Goal: Navigation & Orientation: Find specific page/section

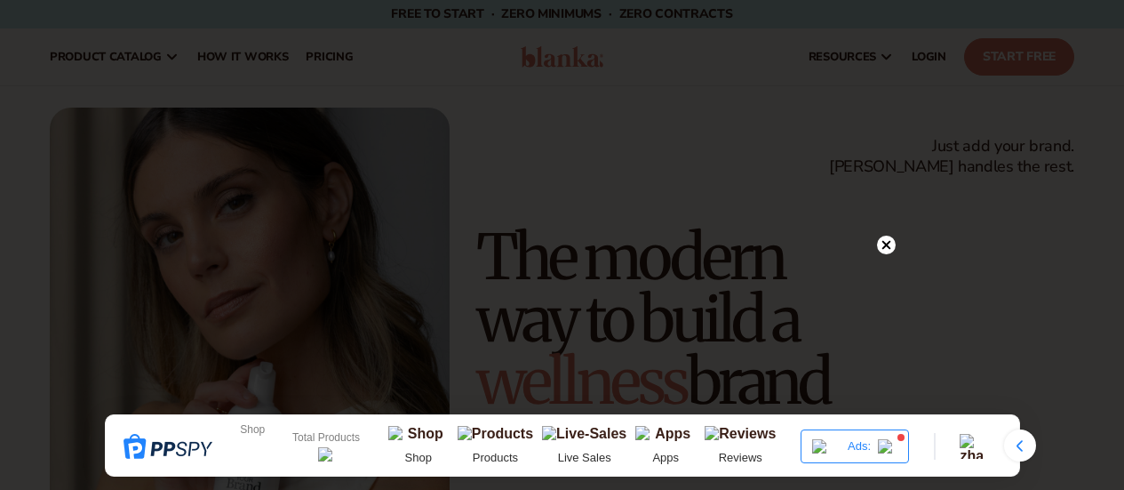
scroll to position [800, 0]
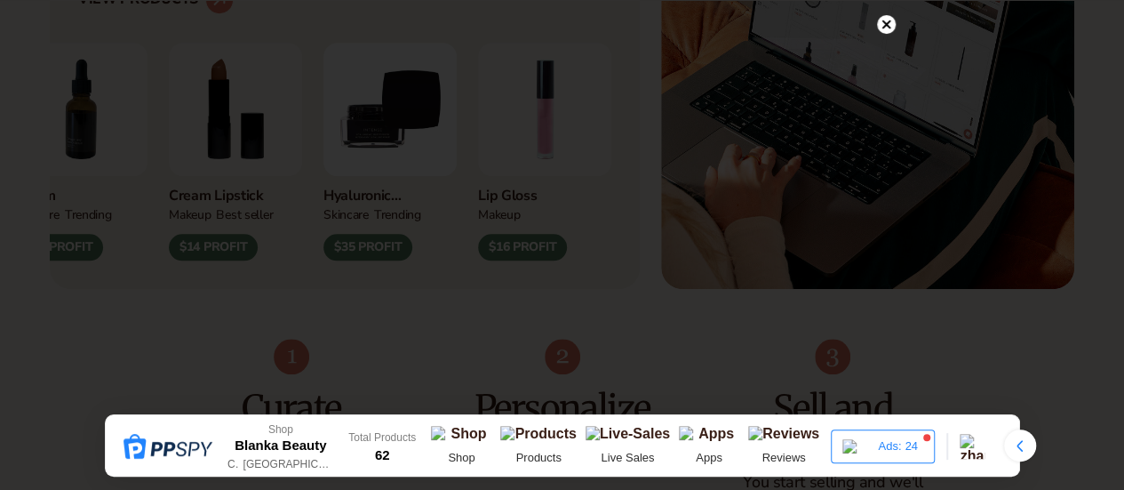
click at [883, 22] on icon at bounding box center [886, 24] width 9 height 9
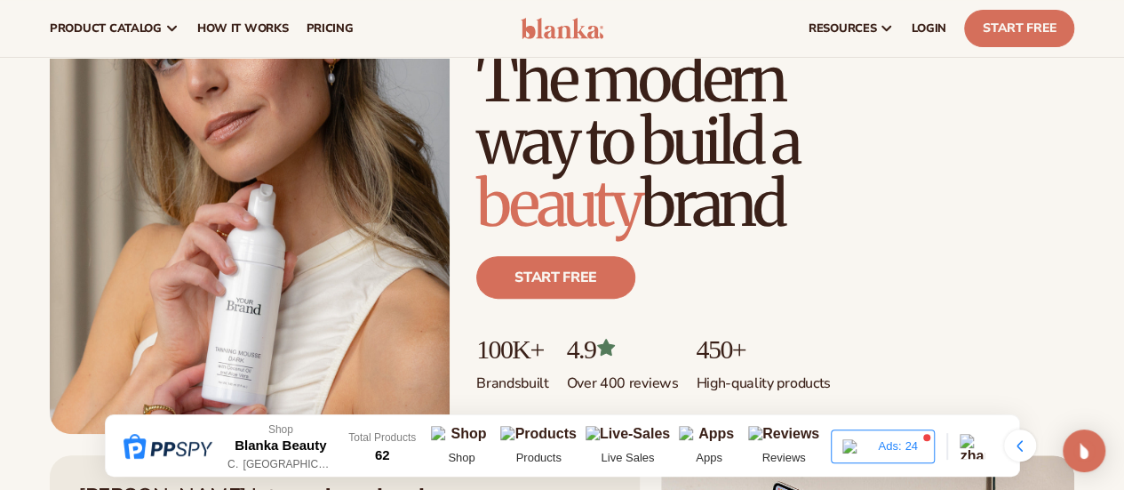
scroll to position [0, 0]
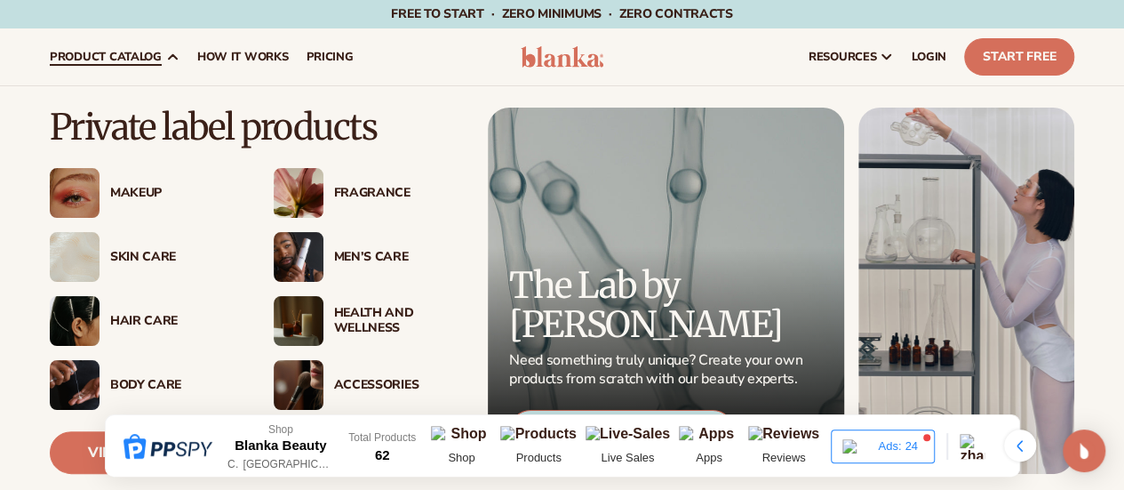
click at [149, 55] on span "product catalog" at bounding box center [106, 57] width 112 height 14
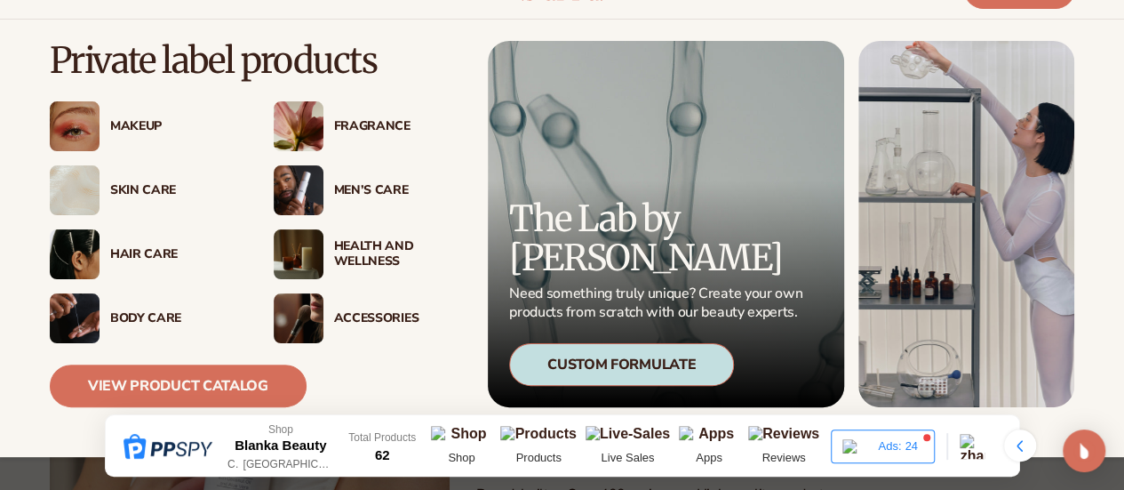
scroll to position [68, 0]
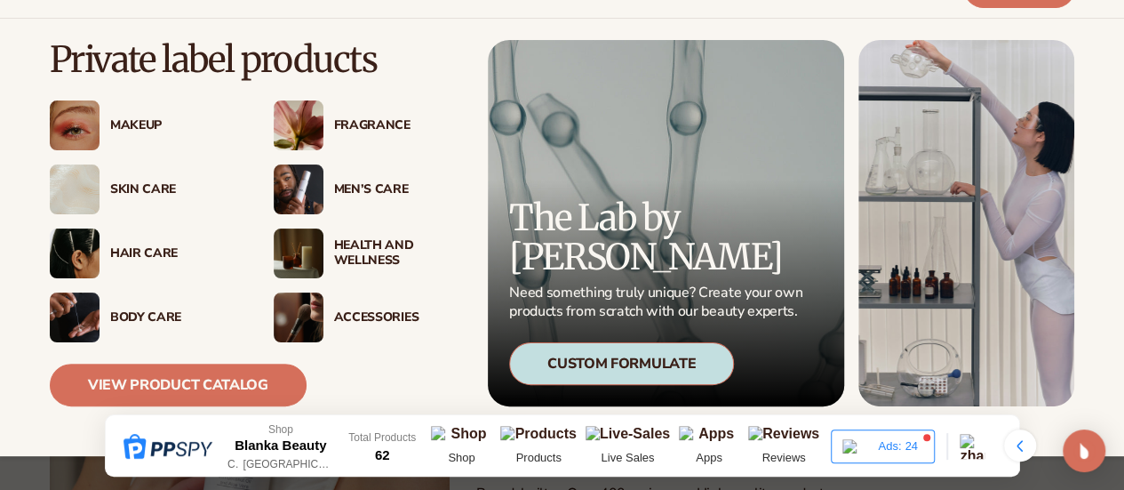
click at [135, 314] on div "Body Care" at bounding box center [174, 317] width 128 height 15
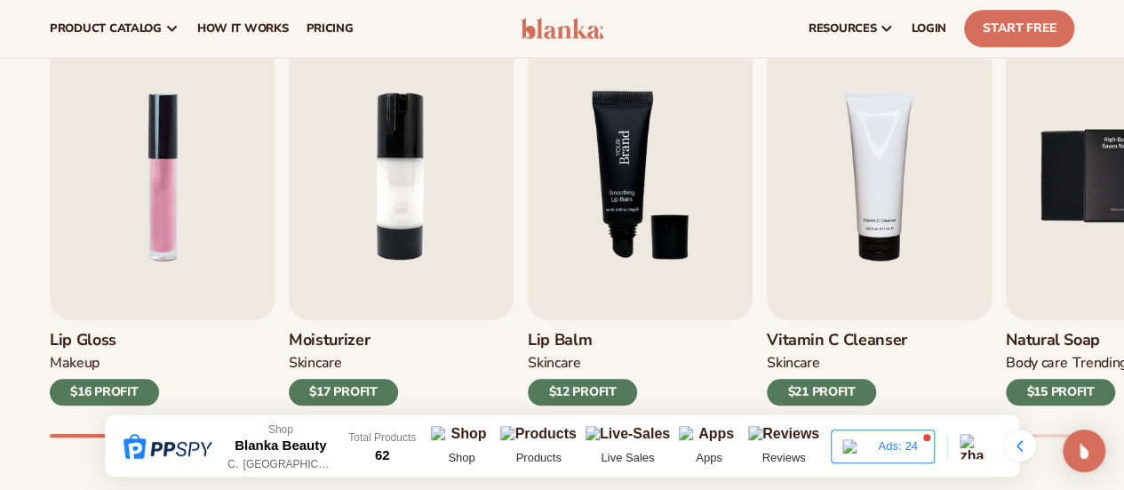
scroll to position [574, 0]
